Goal: Task Accomplishment & Management: Manage account settings

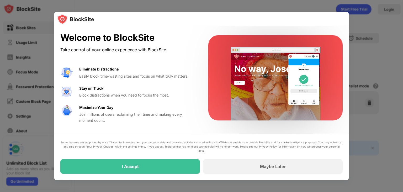
click at [383, 126] on div at bounding box center [201, 96] width 403 height 192
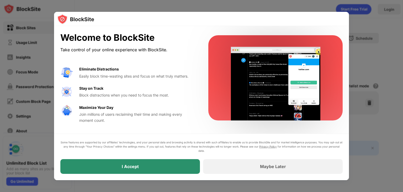
click at [125, 164] on div "I Accept" at bounding box center [130, 166] width 17 height 5
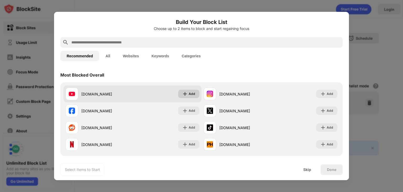
click at [189, 94] on div "Add" at bounding box center [192, 93] width 7 height 5
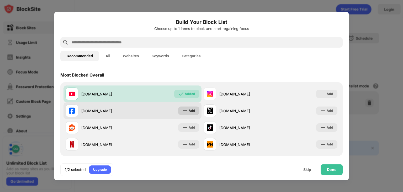
click at [192, 110] on div "Add" at bounding box center [192, 110] width 7 height 5
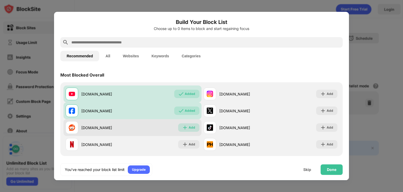
click at [191, 126] on div "Add" at bounding box center [192, 127] width 7 height 5
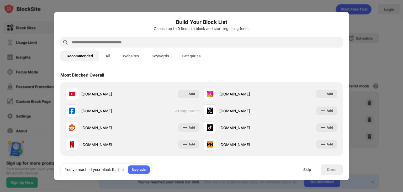
click at [111, 55] on button "All" at bounding box center [107, 56] width 17 height 11
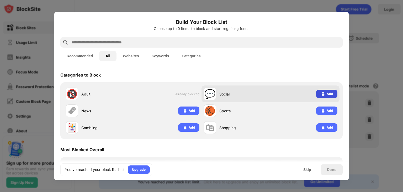
click at [330, 92] on div "Add" at bounding box center [330, 93] width 7 height 5
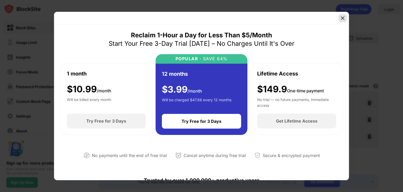
click at [344, 19] on img at bounding box center [342, 17] width 5 height 5
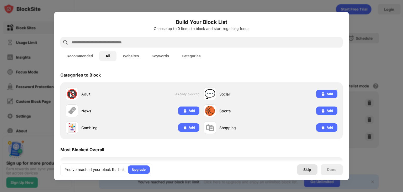
click at [307, 171] on div "Skip" at bounding box center [308, 169] width 8 height 4
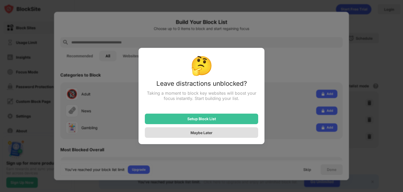
click at [203, 133] on div "Maybe Later" at bounding box center [202, 132] width 22 height 4
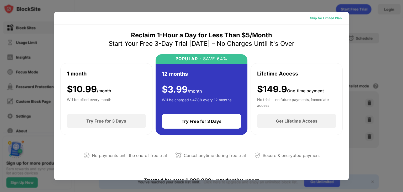
click at [336, 20] on div "Skip for Limited Plan" at bounding box center [326, 17] width 32 height 5
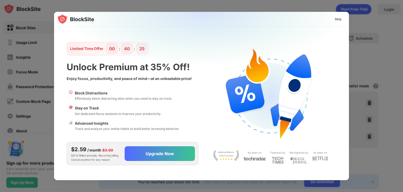
click at [336, 20] on div "Skip" at bounding box center [338, 19] width 7 height 5
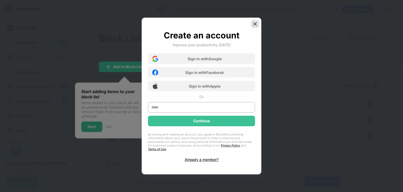
click at [253, 24] on img at bounding box center [255, 23] width 5 height 5
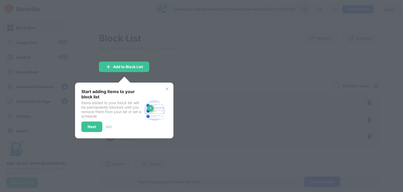
click at [214, 140] on div at bounding box center [201, 96] width 403 height 192
click at [162, 57] on div at bounding box center [201, 96] width 403 height 192
click at [164, 89] on div "Start adding items to your block list Items added to your block list will be pe…" at bounding box center [124, 110] width 86 height 43
click at [165, 88] on img at bounding box center [167, 89] width 4 height 4
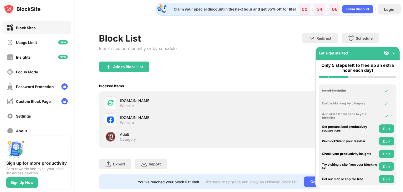
scroll to position [12, 0]
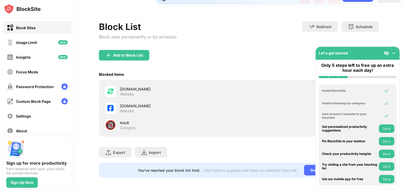
click at [383, 41] on div "Block List Block sites permanently or by schedule Redirect Choose a site to be …" at bounding box center [239, 99] width 329 height 185
click at [396, 53] on img at bounding box center [394, 52] width 5 height 5
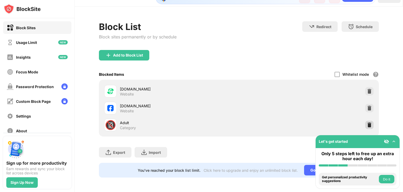
click at [372, 124] on div at bounding box center [370, 125] width 8 height 8
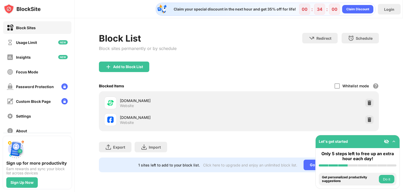
scroll to position [0, 0]
click at [368, 120] on img at bounding box center [369, 119] width 5 height 5
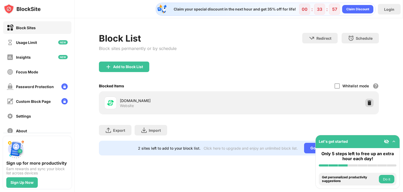
click at [367, 105] on img at bounding box center [369, 102] width 5 height 5
